Goal: Information Seeking & Learning: Find specific fact

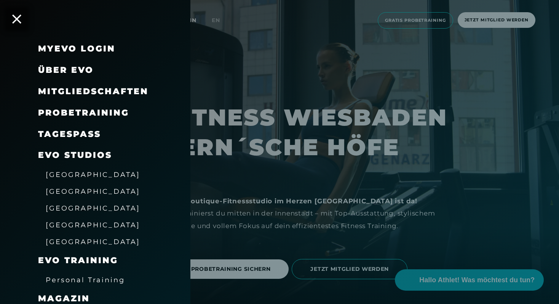
click at [84, 91] on span "Mitgliedschaften" at bounding box center [93, 91] width 111 height 10
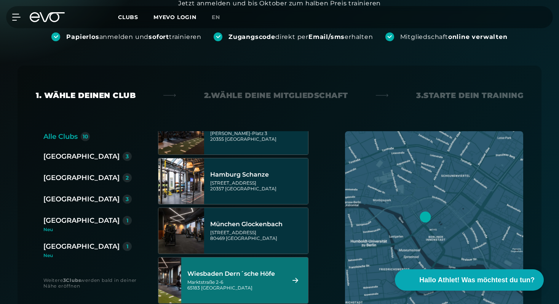
scroll to position [285, 0]
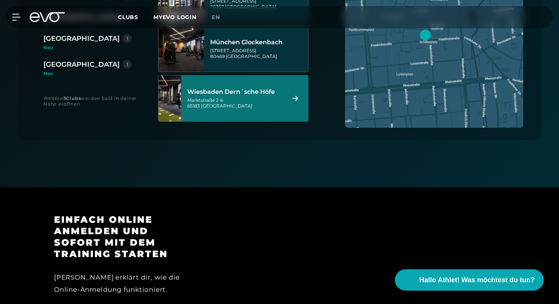
click at [268, 95] on div "Wiesbaden Dern´sche Höfe" at bounding box center [235, 92] width 96 height 8
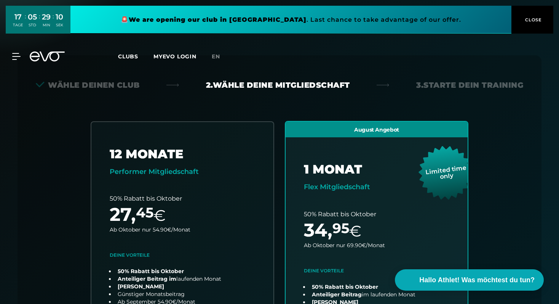
scroll to position [0, 0]
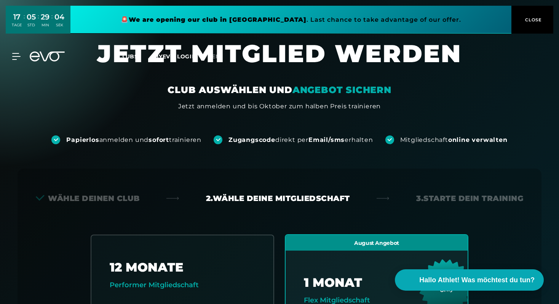
click at [543, 19] on span "CLOSE" at bounding box center [533, 19] width 42 height 7
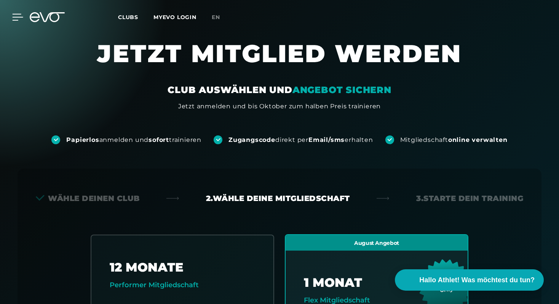
click at [17, 16] on icon at bounding box center [17, 17] width 11 height 7
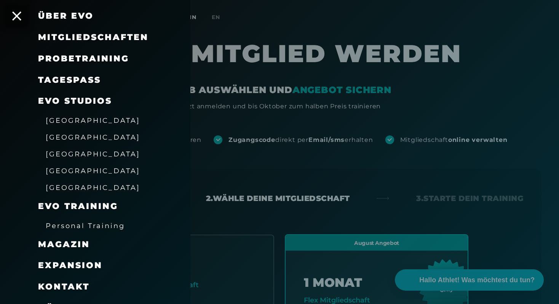
scroll to position [69, 0]
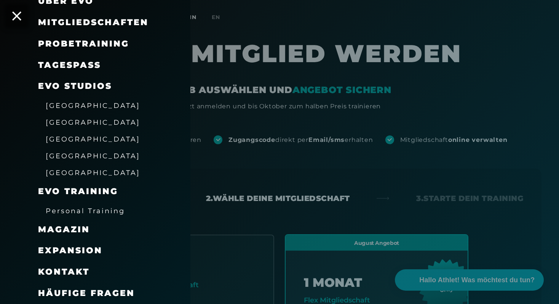
click at [71, 294] on span "Häufige Fragen" at bounding box center [86, 293] width 97 height 10
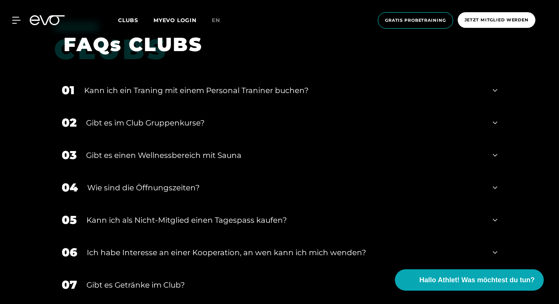
scroll to position [1119, 0]
click at [496, 125] on icon at bounding box center [495, 123] width 5 height 9
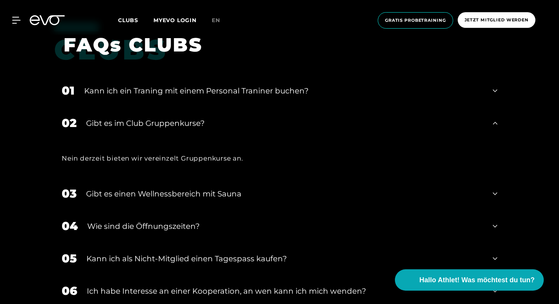
click at [495, 190] on icon at bounding box center [495, 193] width 5 height 9
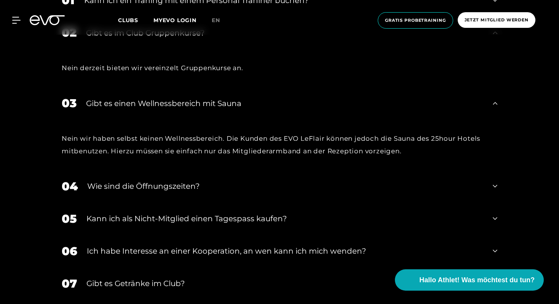
scroll to position [1210, 0]
click at [498, 187] on div "04 Wie sind die Öffnungszeiten?" at bounding box center [279, 186] width 451 height 32
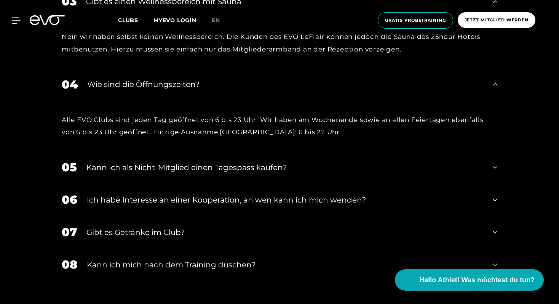
scroll to position [1312, 0]
click at [497, 231] on icon at bounding box center [495, 231] width 5 height 9
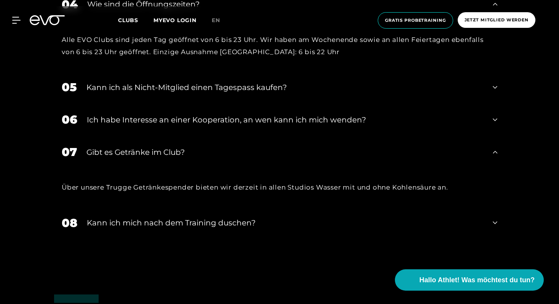
scroll to position [1393, 0]
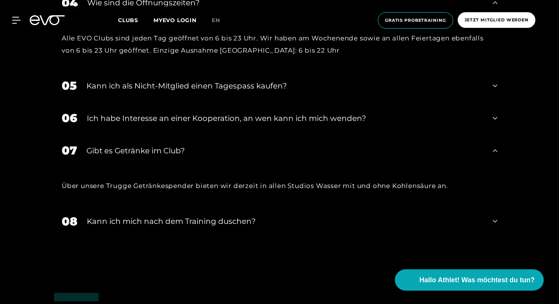
click at [496, 223] on icon at bounding box center [495, 220] width 5 height 9
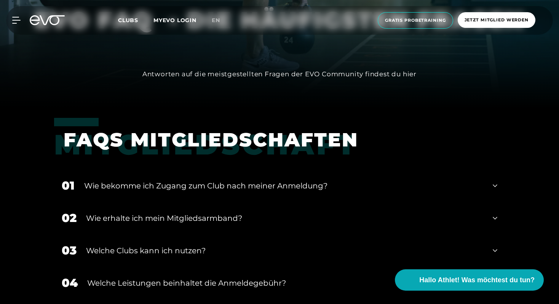
scroll to position [0, 0]
